Goal: Transaction & Acquisition: Subscribe to service/newsletter

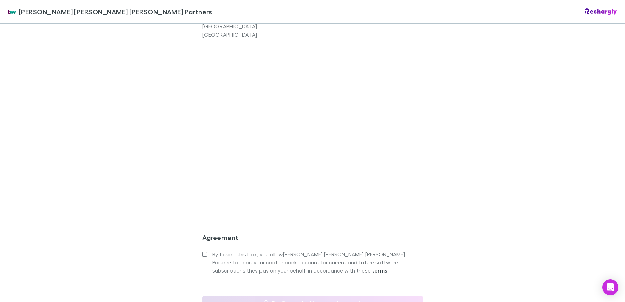
scroll to position [573, 0]
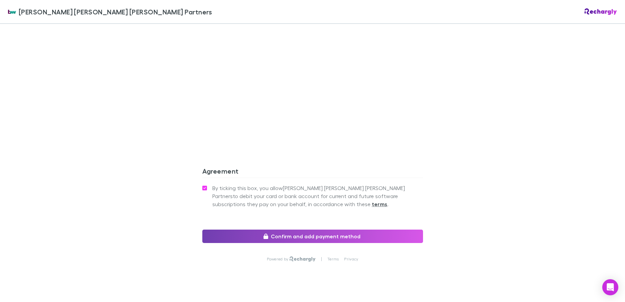
click at [324, 229] on button "Confirm and add payment method" at bounding box center [312, 235] width 221 height 13
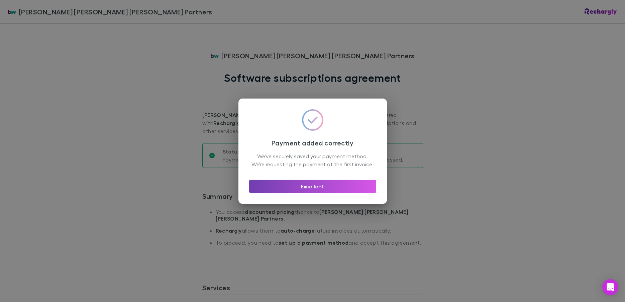
click at [318, 190] on button "Excellent" at bounding box center [312, 185] width 127 height 13
